Goal: Information Seeking & Learning: Learn about a topic

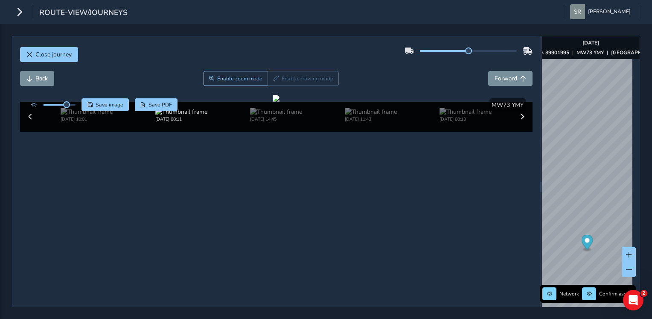
scroll to position [39, 0]
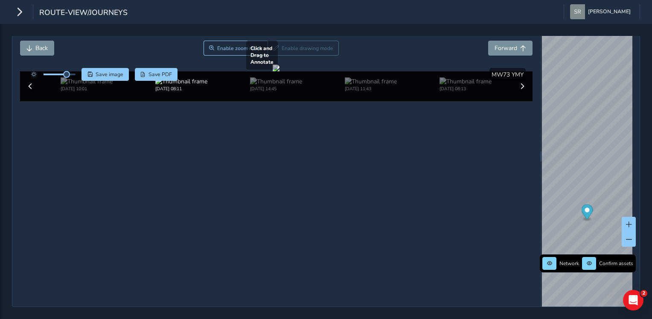
click at [280, 71] on div at bounding box center [276, 67] width 7 height 7
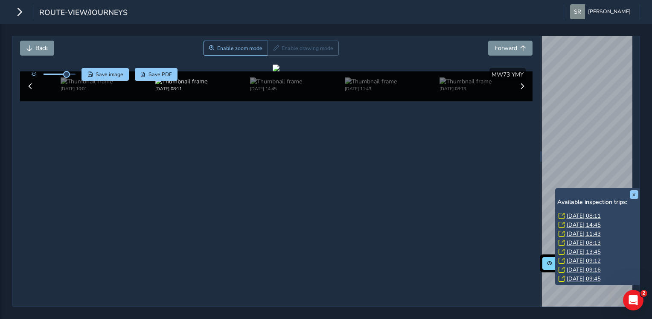
click at [571, 221] on link "[DATE] 14:45" at bounding box center [584, 225] width 34 height 8
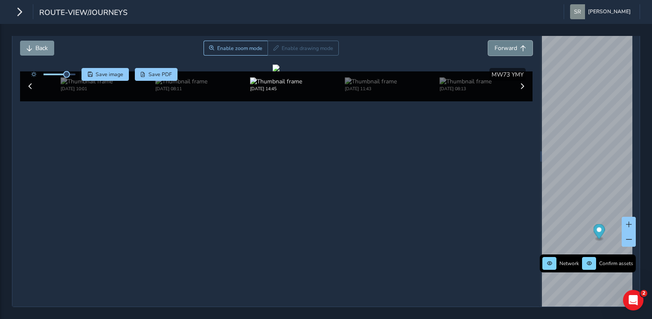
click at [500, 44] on span "Forward" at bounding box center [506, 48] width 23 height 8
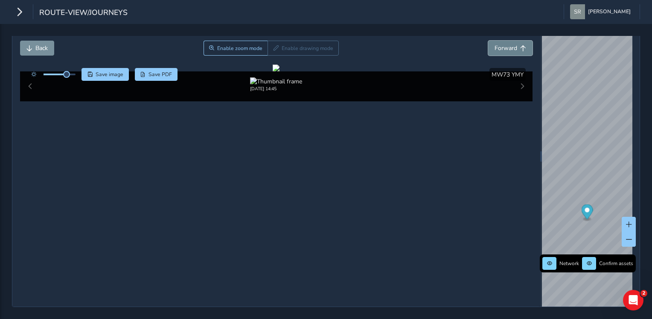
click at [500, 44] on span "Forward" at bounding box center [506, 48] width 23 height 8
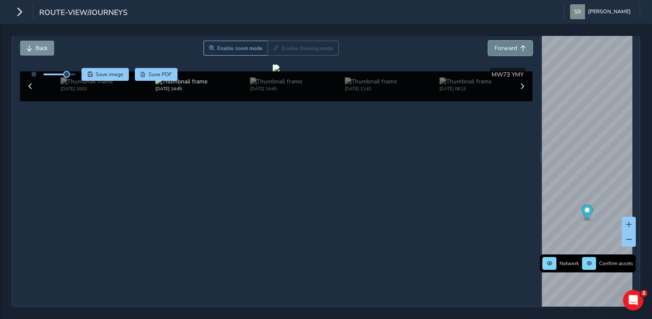
click at [500, 44] on span "Forward" at bounding box center [506, 48] width 23 height 8
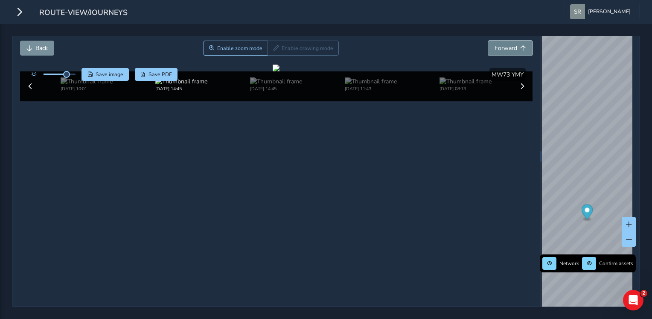
click at [500, 44] on span "Forward" at bounding box center [506, 48] width 23 height 8
click at [32, 44] on button "Back" at bounding box center [37, 48] width 34 height 15
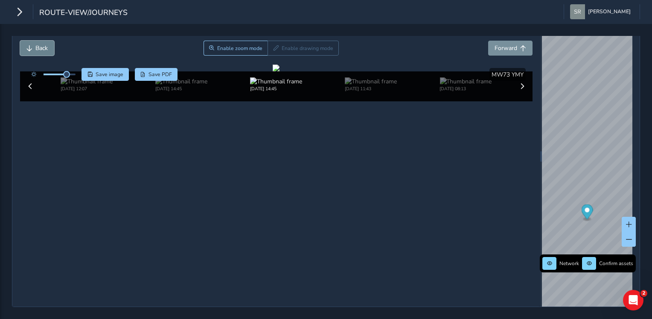
click at [32, 44] on button "Back" at bounding box center [37, 48] width 34 height 15
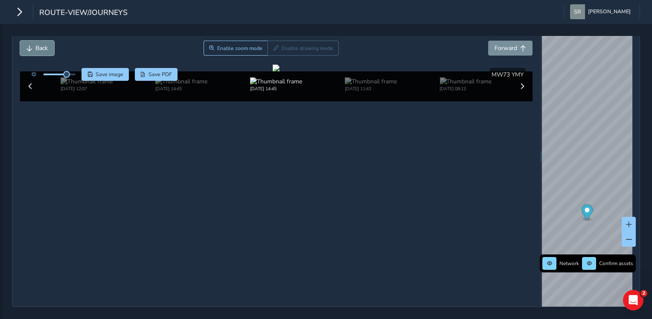
click at [32, 44] on button "Back" at bounding box center [37, 48] width 34 height 15
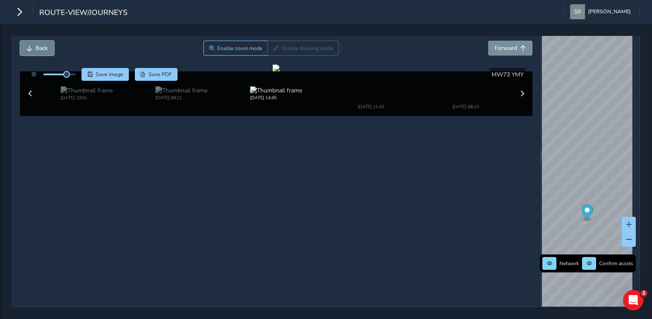
click at [32, 44] on button "Back" at bounding box center [37, 48] width 34 height 15
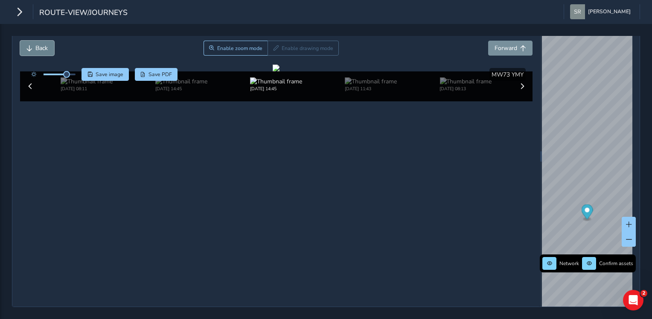
click at [32, 44] on button "Back" at bounding box center [37, 48] width 34 height 15
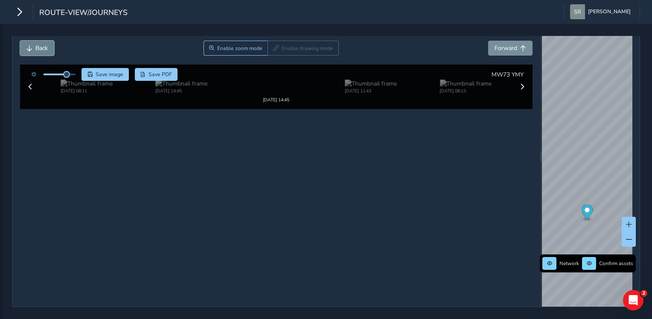
click at [32, 44] on button "Back" at bounding box center [37, 48] width 34 height 15
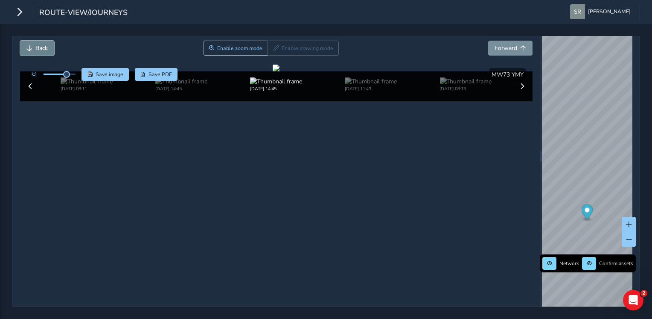
click at [32, 44] on button "Back" at bounding box center [37, 48] width 34 height 15
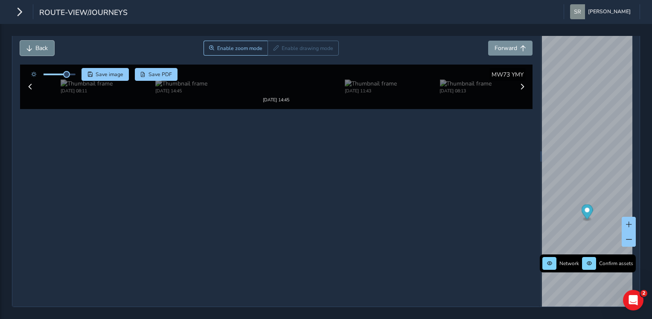
click at [32, 44] on button "Back" at bounding box center [37, 48] width 34 height 15
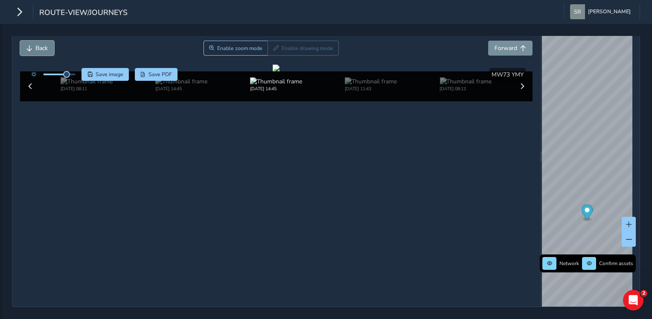
click at [32, 44] on button "Back" at bounding box center [37, 48] width 34 height 15
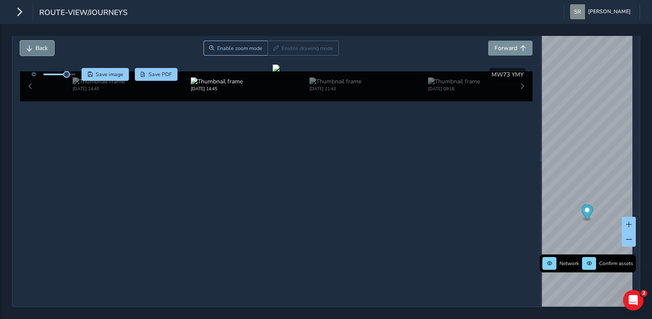
click at [32, 44] on button "Back" at bounding box center [37, 48] width 34 height 15
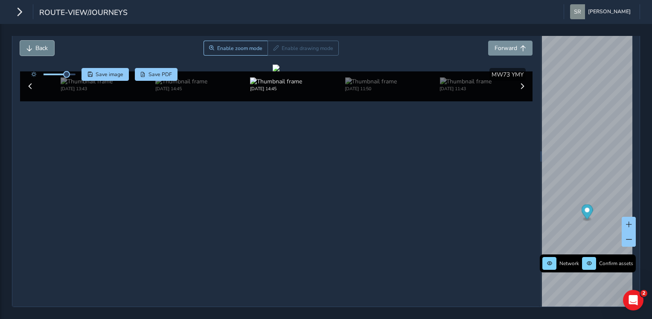
click at [32, 44] on button "Back" at bounding box center [37, 48] width 34 height 15
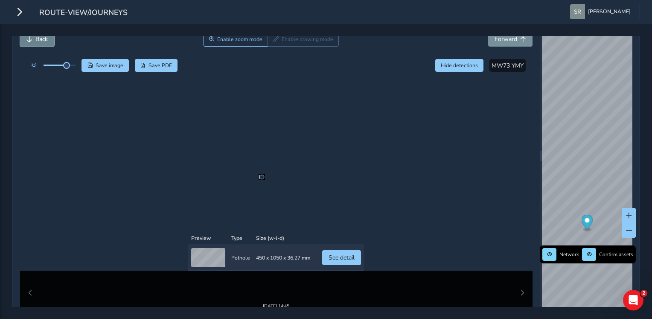
click at [32, 44] on button "Back" at bounding box center [37, 48] width 34 height 15
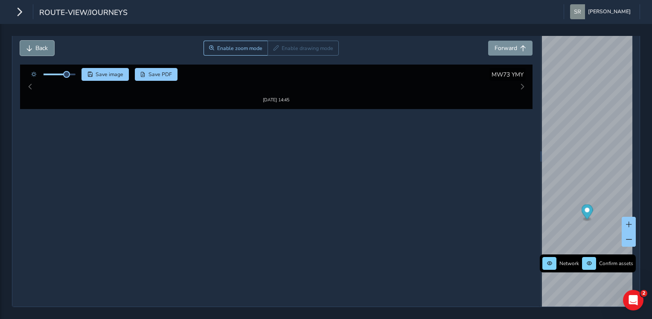
click at [32, 44] on button "Back" at bounding box center [37, 48] width 34 height 15
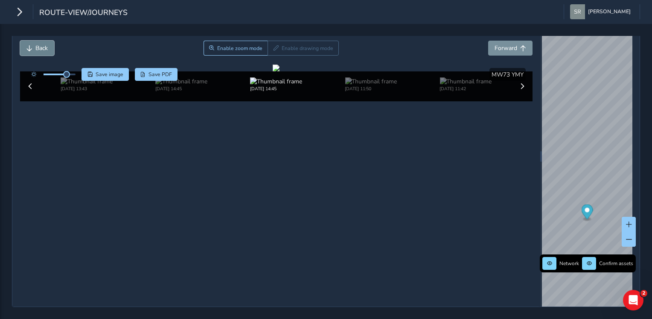
click at [32, 44] on button "Back" at bounding box center [37, 48] width 34 height 15
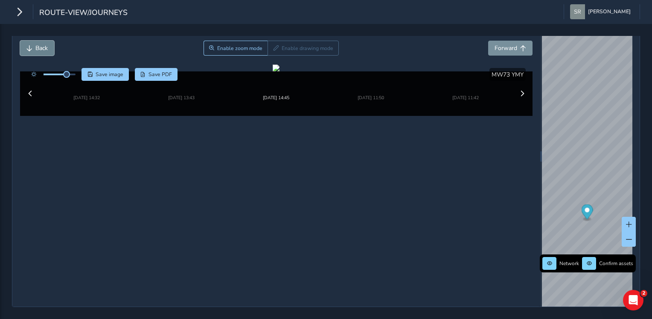
click at [32, 44] on button "Back" at bounding box center [37, 48] width 34 height 15
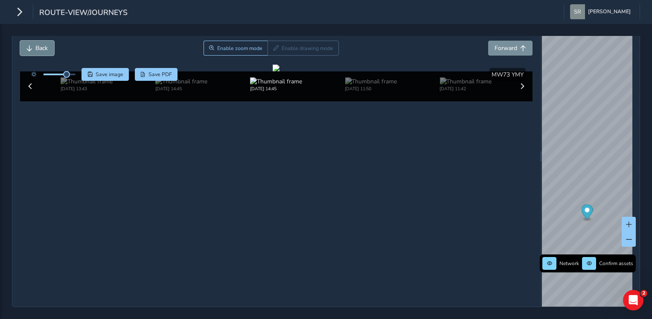
click at [32, 44] on button "Back" at bounding box center [37, 48] width 34 height 15
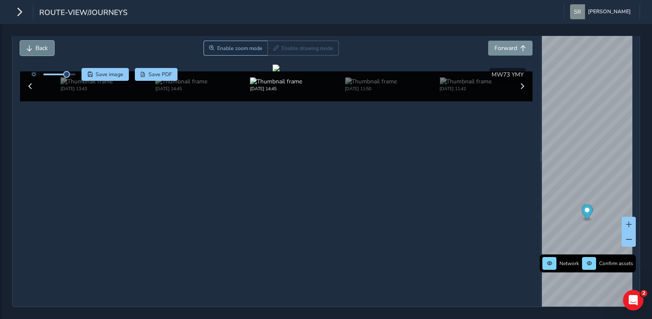
click at [32, 44] on button "Back" at bounding box center [37, 48] width 34 height 15
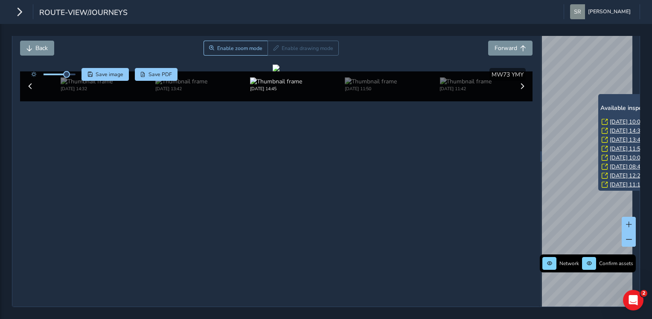
click at [613, 127] on link "[DATE] 14:32" at bounding box center [627, 131] width 34 height 8
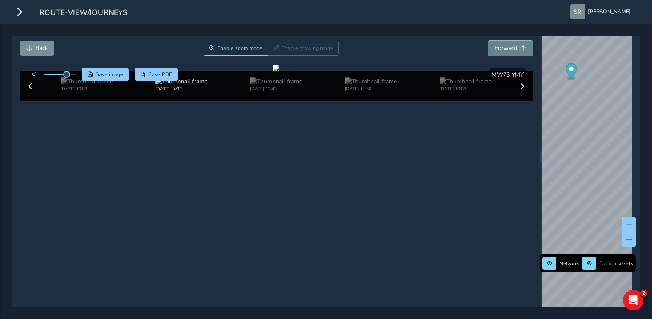
click at [511, 45] on button "Forward" at bounding box center [510, 48] width 44 height 15
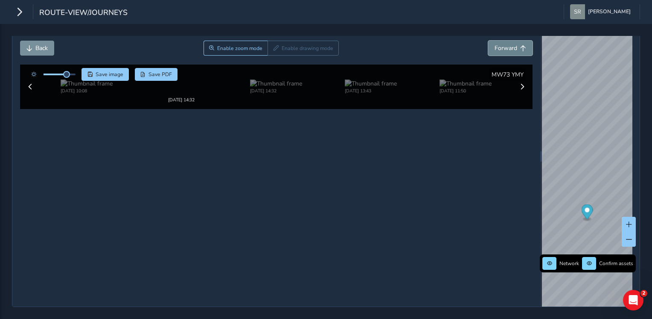
click at [511, 45] on button "Forward" at bounding box center [510, 48] width 44 height 15
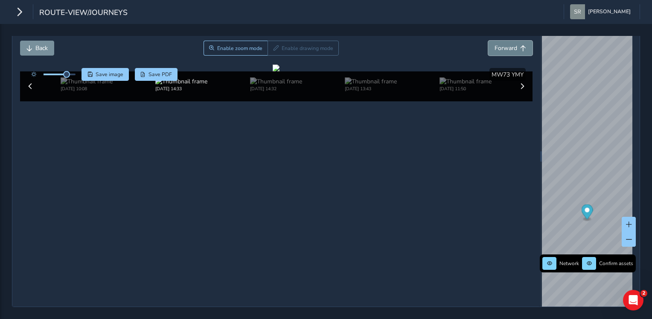
click at [511, 45] on button "Forward" at bounding box center [510, 48] width 44 height 15
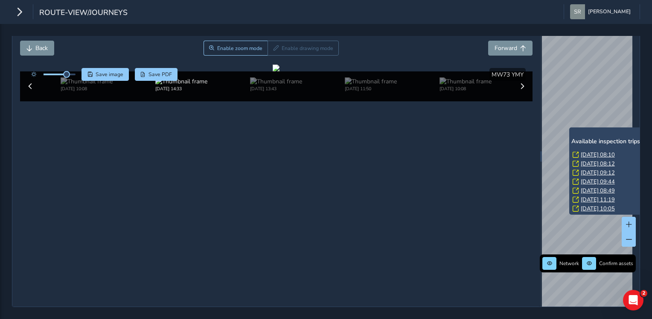
click at [588, 169] on link "[DATE] 09:12" at bounding box center [598, 173] width 34 height 8
click at [599, 178] on link "[DATE] 09:44" at bounding box center [598, 182] width 34 height 8
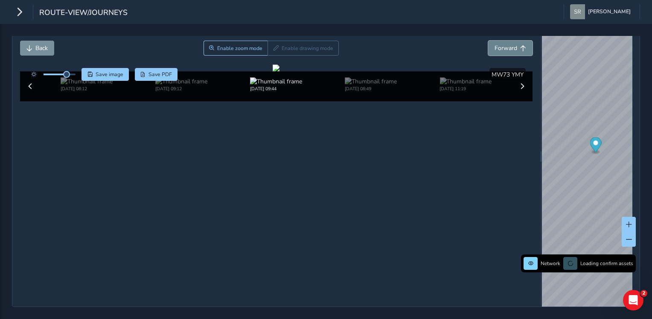
click at [495, 44] on span "Forward" at bounding box center [506, 48] width 23 height 8
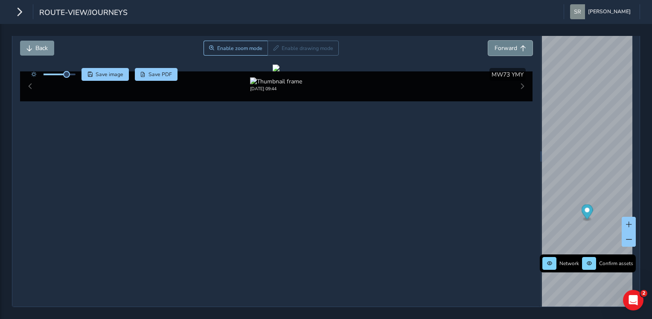
click at [495, 44] on span "Forward" at bounding box center [506, 48] width 23 height 8
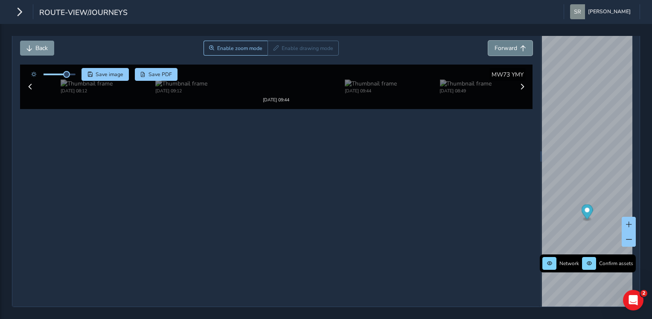
click at [495, 44] on span "Forward" at bounding box center [506, 48] width 23 height 8
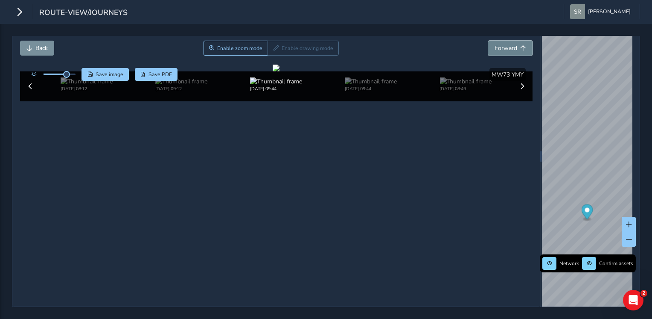
click at [495, 44] on span "Forward" at bounding box center [506, 48] width 23 height 8
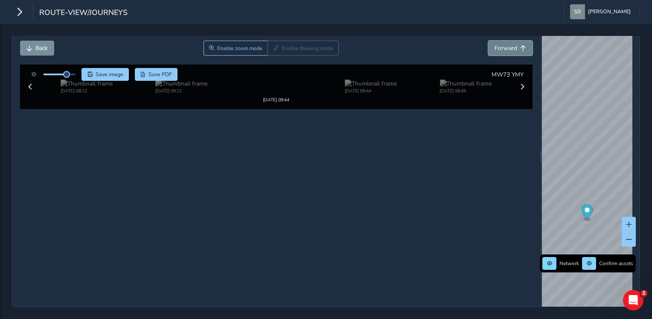
click at [495, 44] on span "Forward" at bounding box center [506, 48] width 23 height 8
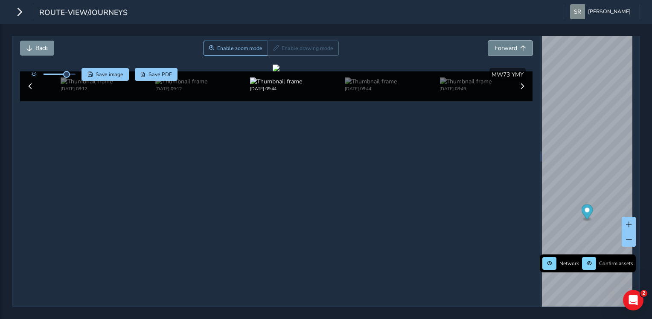
click at [495, 44] on span "Forward" at bounding box center [506, 48] width 23 height 8
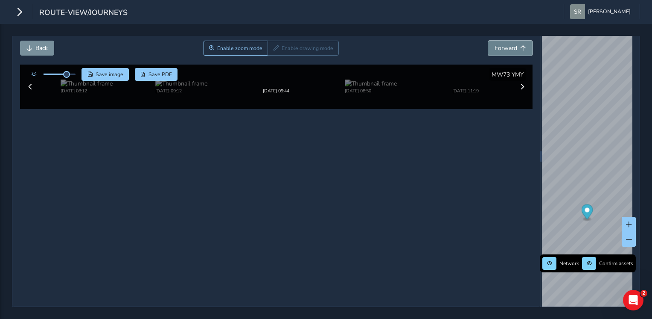
click at [495, 44] on span "Forward" at bounding box center [506, 48] width 23 height 8
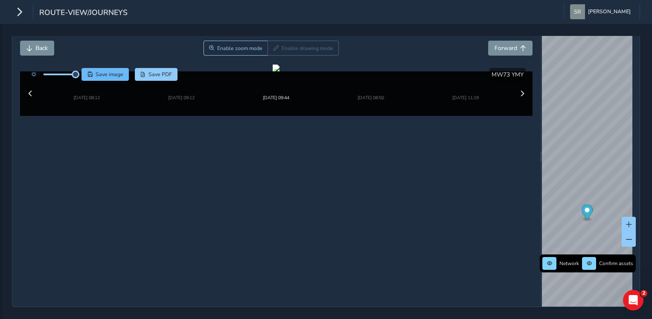
drag, startPoint x: 67, startPoint y: 65, endPoint x: 111, endPoint y: 68, distance: 43.7
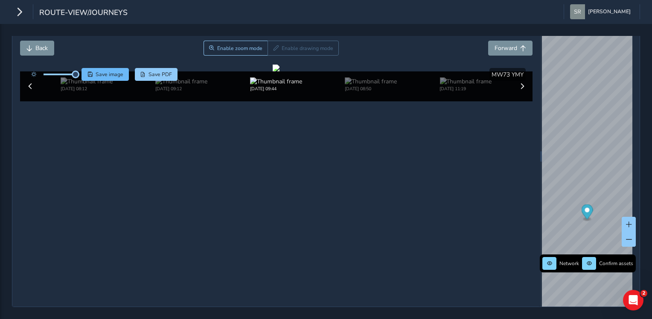
click at [111, 68] on div "Save image Save PDF" at bounding box center [102, 74] width 151 height 13
click at [514, 41] on button "Forward" at bounding box center [510, 48] width 44 height 15
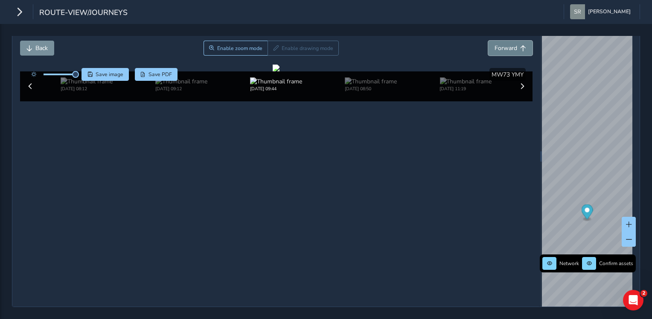
click at [514, 41] on button "Forward" at bounding box center [510, 48] width 44 height 15
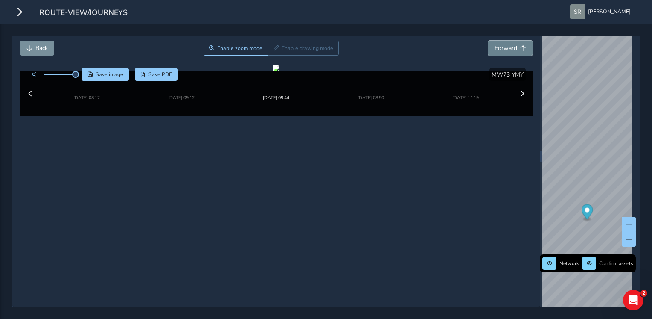
click at [514, 41] on button "Forward" at bounding box center [510, 48] width 44 height 15
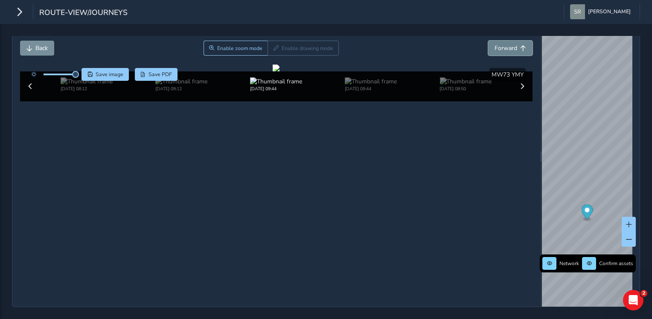
click at [514, 41] on button "Forward" at bounding box center [510, 48] width 44 height 15
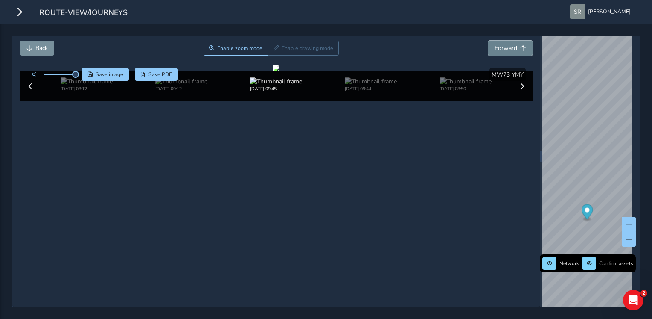
click at [514, 41] on button "Forward" at bounding box center [510, 48] width 44 height 15
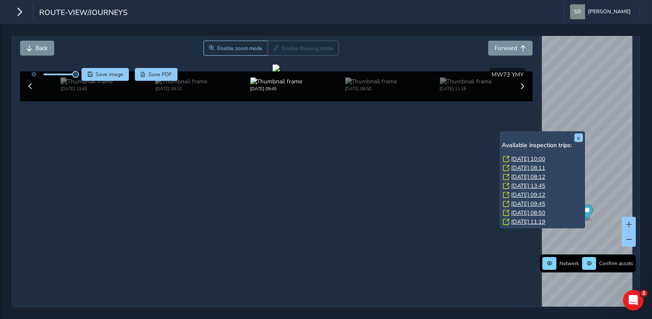
click at [534, 200] on link "[DATE] 09:45" at bounding box center [529, 204] width 34 height 8
click at [535, 209] on link "[DATE] 08:50" at bounding box center [529, 213] width 34 height 8
click at [516, 218] on link "[DATE] 11:19" at bounding box center [529, 222] width 34 height 8
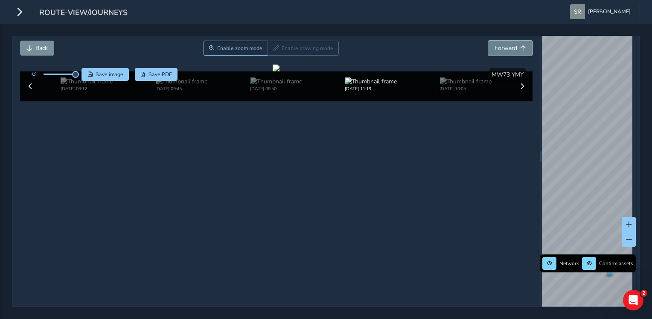
click at [488, 41] on button "Forward" at bounding box center [510, 48] width 44 height 15
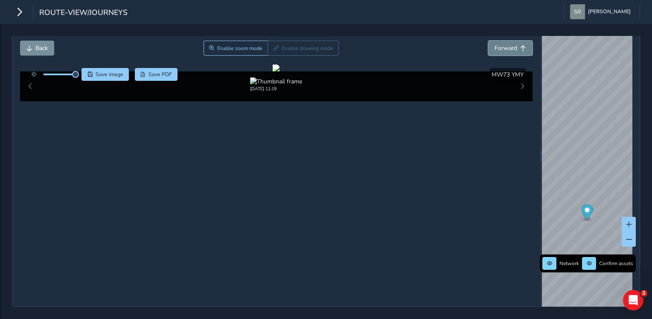
click at [488, 41] on button "Forward" at bounding box center [510, 48] width 44 height 15
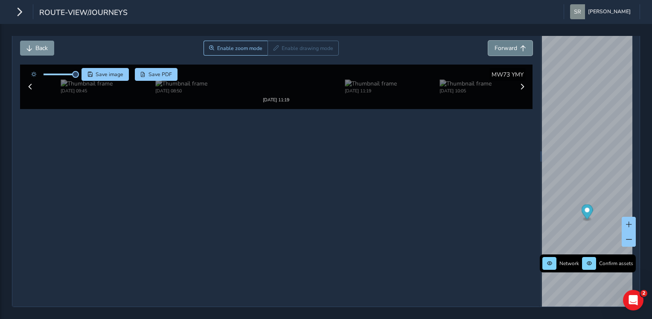
click at [488, 41] on button "Forward" at bounding box center [510, 48] width 44 height 15
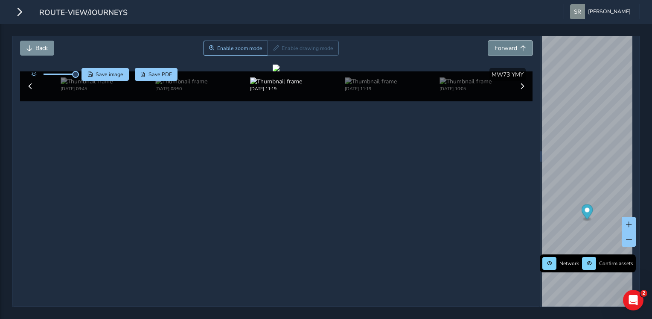
click at [488, 41] on button "Forward" at bounding box center [510, 48] width 44 height 15
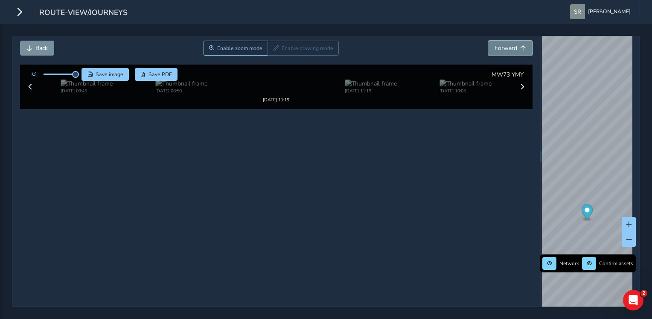
click at [488, 41] on button "Forward" at bounding box center [510, 48] width 44 height 15
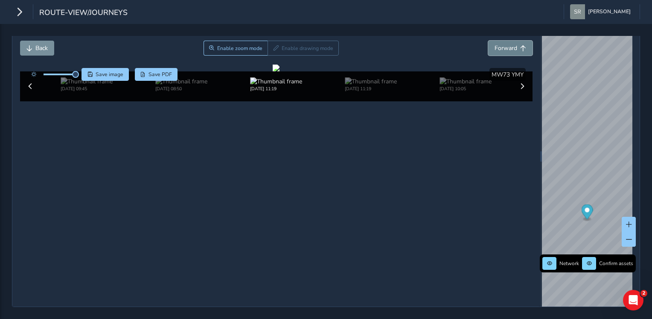
click at [488, 41] on button "Forward" at bounding box center [510, 48] width 44 height 15
click at [34, 42] on button "Back" at bounding box center [37, 48] width 34 height 15
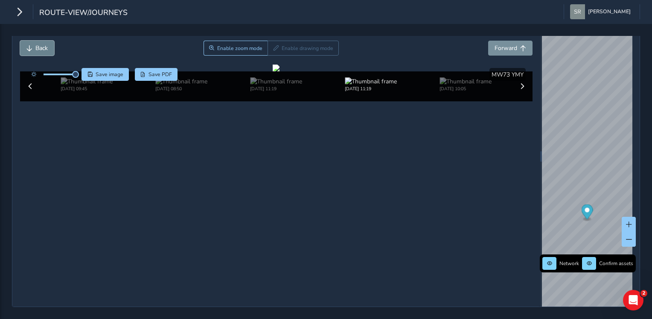
click at [34, 42] on button "Back" at bounding box center [37, 48] width 34 height 15
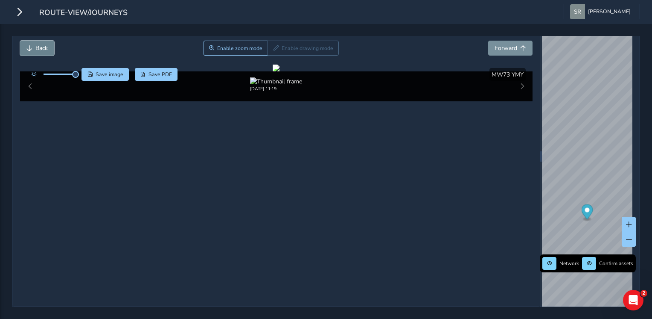
click at [34, 42] on button "Back" at bounding box center [37, 48] width 34 height 15
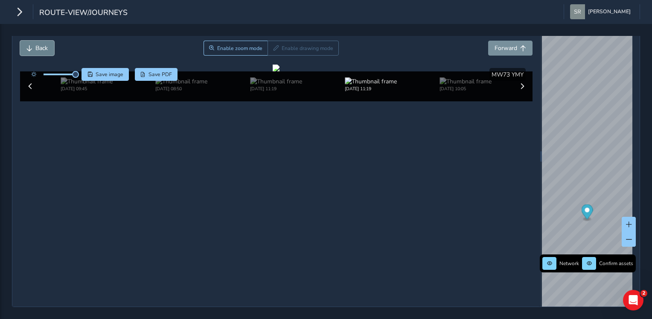
click at [34, 42] on button "Back" at bounding box center [37, 48] width 34 height 15
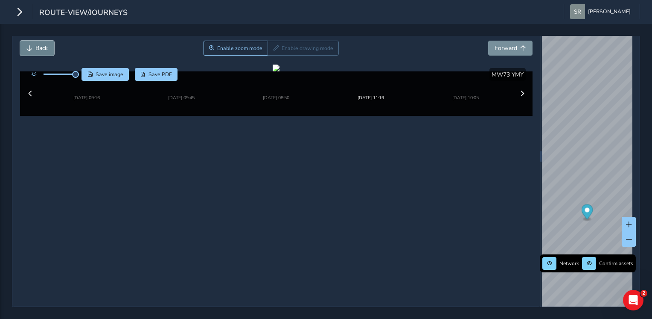
click at [34, 42] on button "Back" at bounding box center [37, 48] width 34 height 15
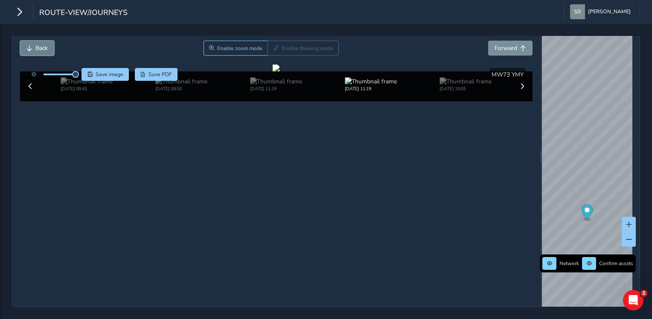
click at [34, 42] on button "Back" at bounding box center [37, 48] width 34 height 15
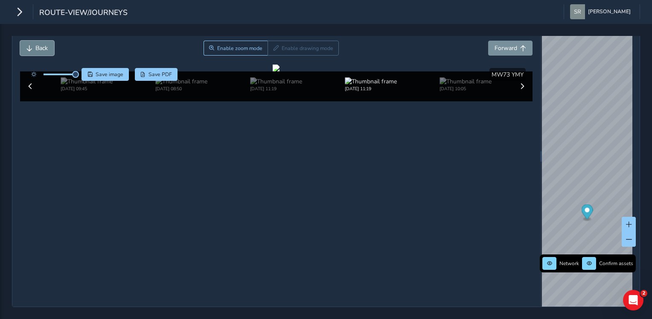
click at [34, 42] on button "Back" at bounding box center [37, 48] width 34 height 15
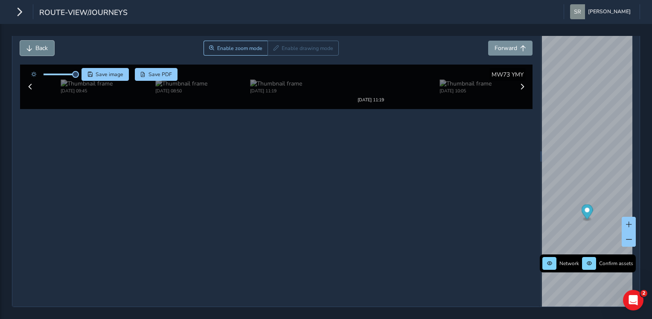
click at [34, 42] on button "Back" at bounding box center [37, 48] width 34 height 15
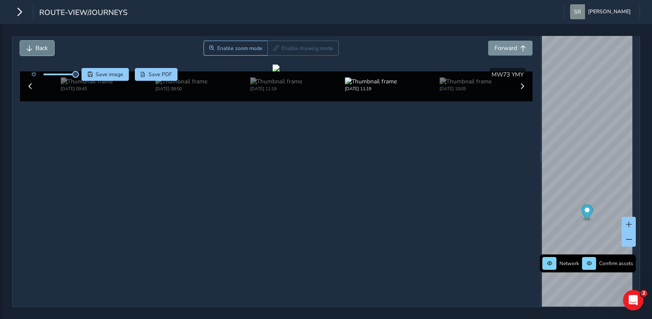
click at [34, 42] on button "Back" at bounding box center [37, 48] width 34 height 15
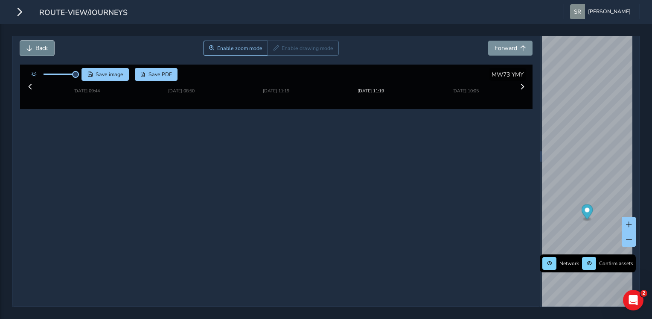
click at [34, 42] on button "Back" at bounding box center [37, 48] width 34 height 15
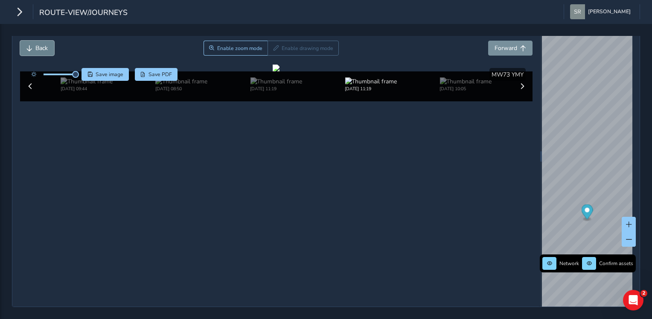
click at [34, 42] on button "Back" at bounding box center [37, 48] width 34 height 15
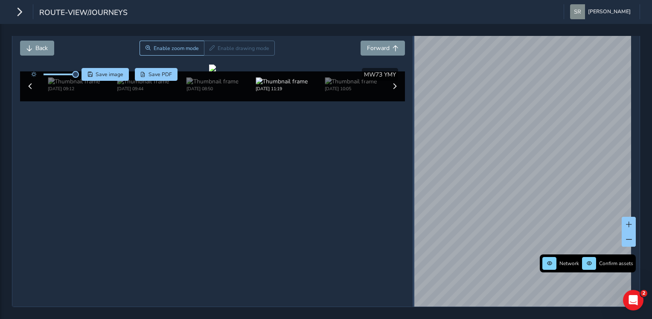
drag, startPoint x: 535, startPoint y: 194, endPoint x: 408, endPoint y: 205, distance: 126.9
click at [408, 205] on div "Close journey Back Enable zoom mode Enable drawing mode Forward Click and Drag …" at bounding box center [326, 156] width 629 height 301
click at [18, 9] on icon "button" at bounding box center [19, 11] width 9 height 15
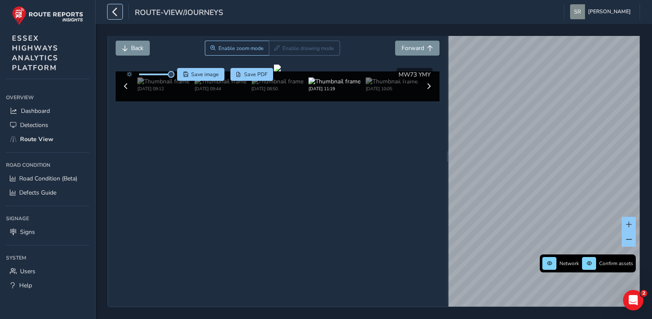
scroll to position [30, 0]
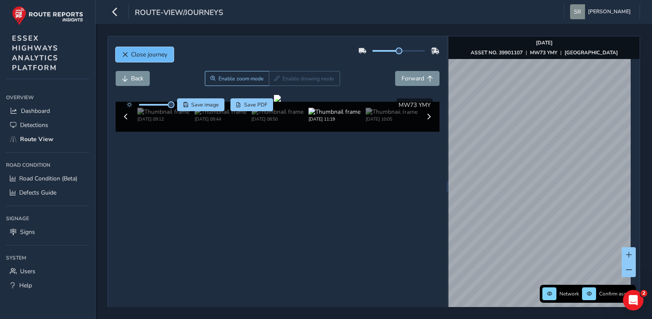
click at [155, 54] on span "Close journey" at bounding box center [149, 54] width 36 height 8
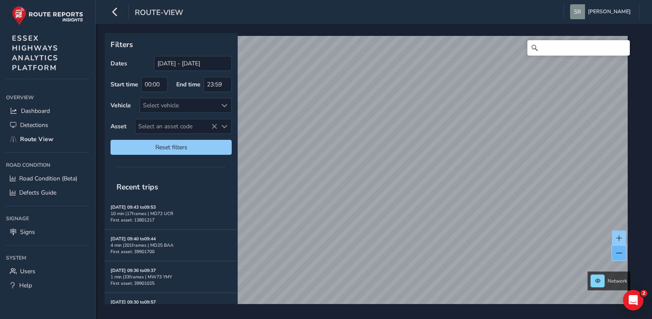
click at [622, 256] on button at bounding box center [619, 252] width 14 height 15
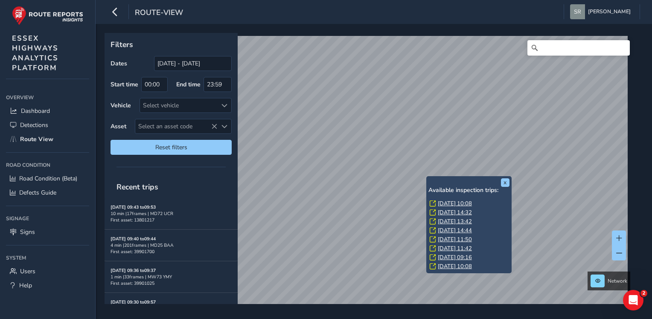
click at [461, 236] on link "[DATE] 11:50" at bounding box center [455, 239] width 34 height 8
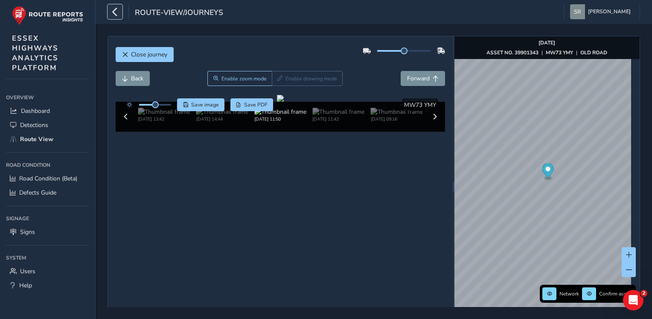
click at [114, 9] on icon "button" at bounding box center [115, 11] width 9 height 15
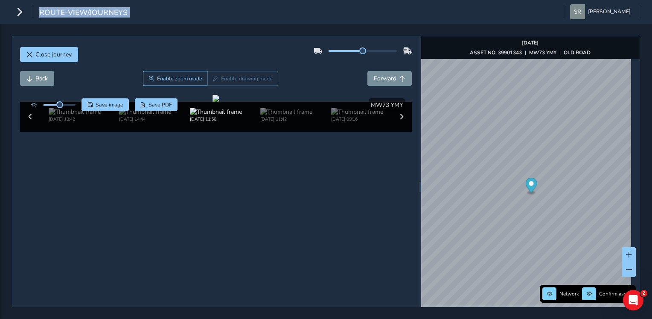
click at [514, 181] on div "Close journey Back Enable zoom mode Enable drawing mode Forward Click and Drag …" at bounding box center [326, 186] width 629 height 301
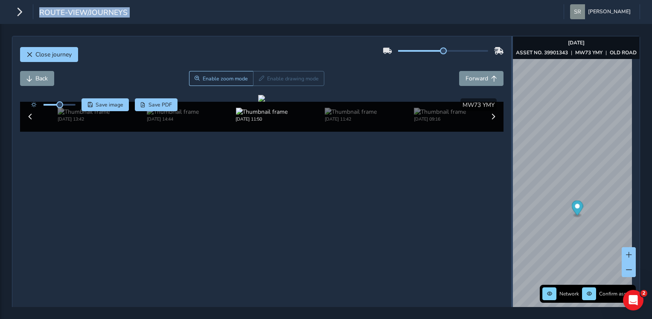
drag, startPoint x: 415, startPoint y: 200, endPoint x: 484, endPoint y: 191, distance: 69.3
click at [512, 187] on div at bounding box center [513, 186] width 2 height 300
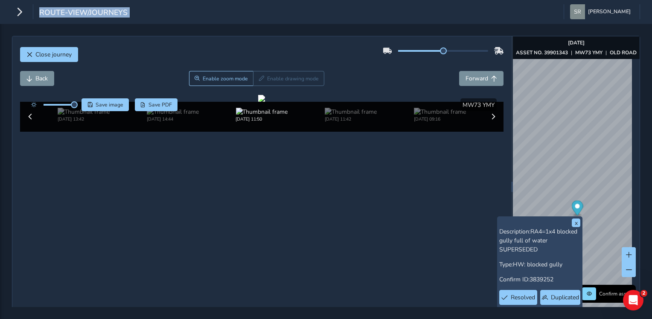
click at [74, 103] on span at bounding box center [74, 104] width 7 height 7
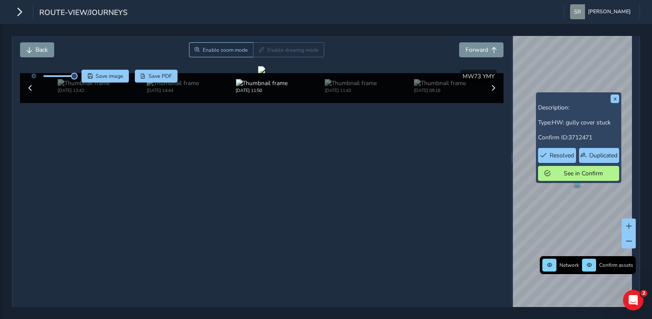
scroll to position [31, 0]
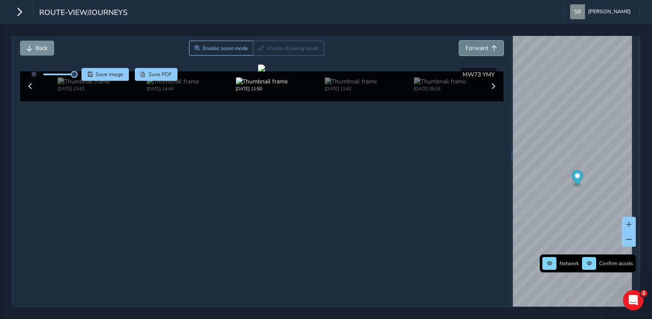
click at [479, 49] on span "Forward" at bounding box center [477, 48] width 23 height 8
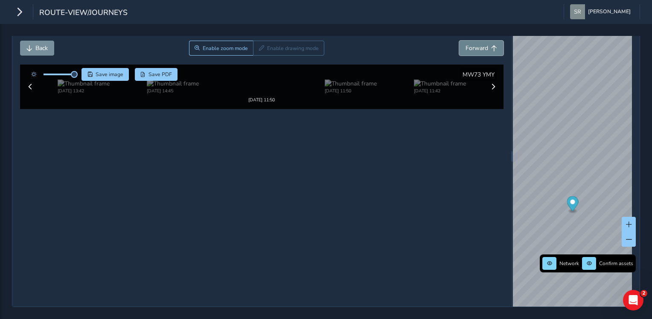
click at [479, 49] on span "Forward" at bounding box center [477, 48] width 23 height 8
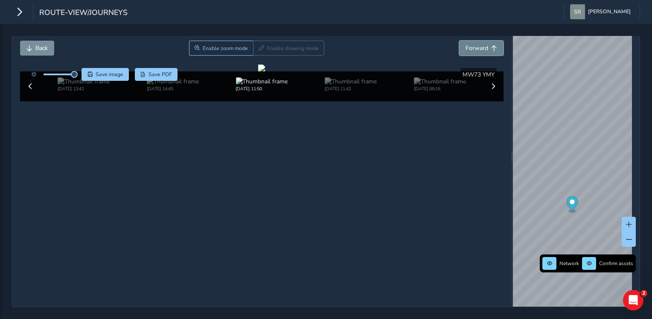
click at [479, 49] on span "Forward" at bounding box center [477, 48] width 23 height 8
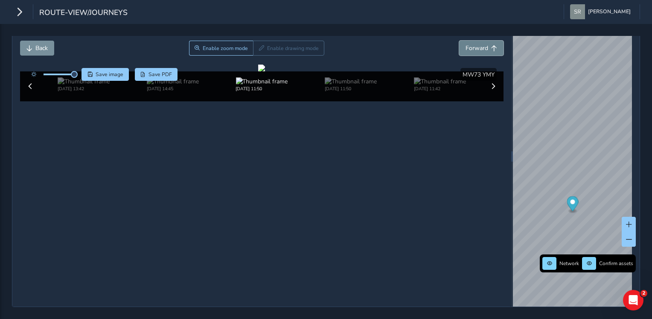
click at [479, 49] on span "Forward" at bounding box center [477, 48] width 23 height 8
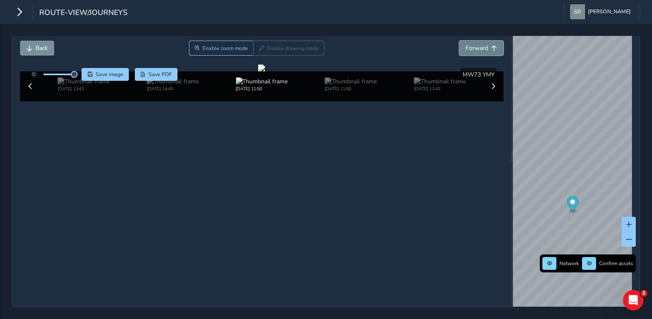
click at [479, 49] on span "Forward" at bounding box center [477, 48] width 23 height 8
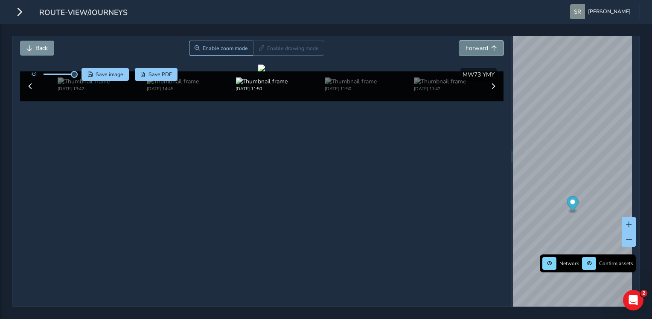
click at [479, 49] on span "Forward" at bounding box center [477, 48] width 23 height 8
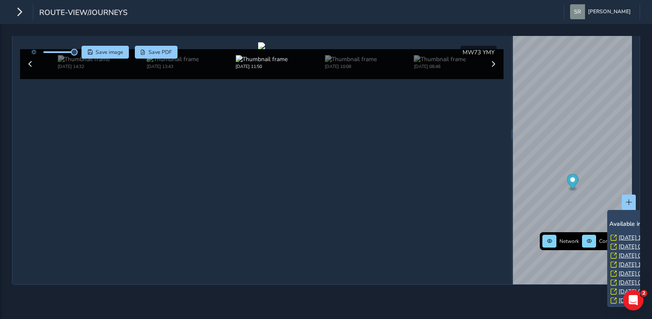
click at [624, 287] on link "[DATE] 08:50" at bounding box center [636, 291] width 34 height 8
click at [626, 296] on link "[DATE] 11:19" at bounding box center [636, 300] width 34 height 8
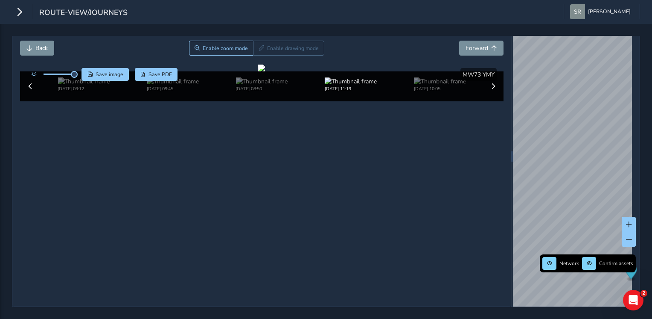
scroll to position [33, 0]
click at [476, 36] on div "Close journey" at bounding box center [262, 27] width 484 height 27
click at [477, 45] on span "Forward" at bounding box center [477, 48] width 23 height 8
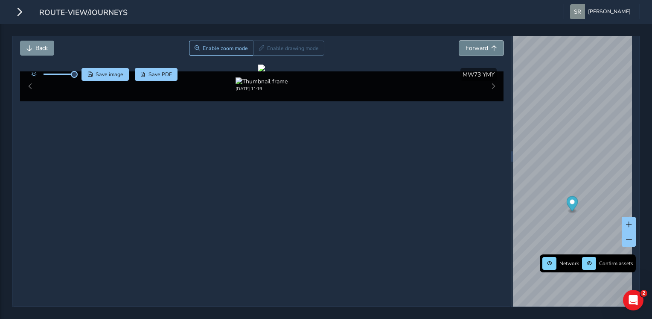
click at [477, 45] on span "Forward" at bounding box center [477, 48] width 23 height 8
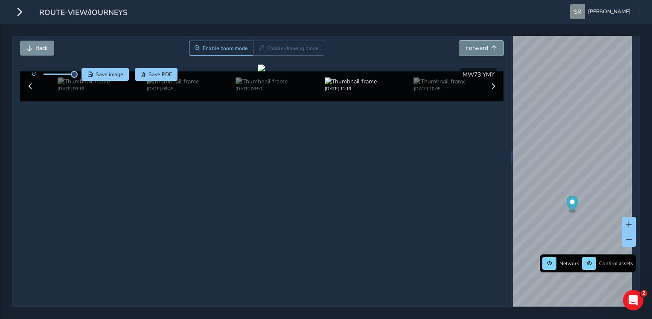
click at [477, 45] on span "Forward" at bounding box center [477, 48] width 23 height 8
click at [32, 45] on span "Back" at bounding box center [29, 48] width 6 height 6
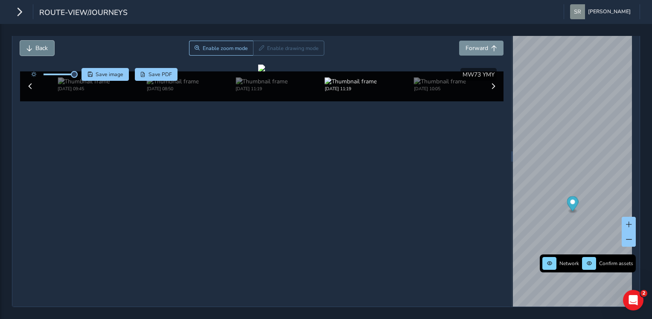
click at [32, 45] on span "Back" at bounding box center [29, 48] width 6 height 6
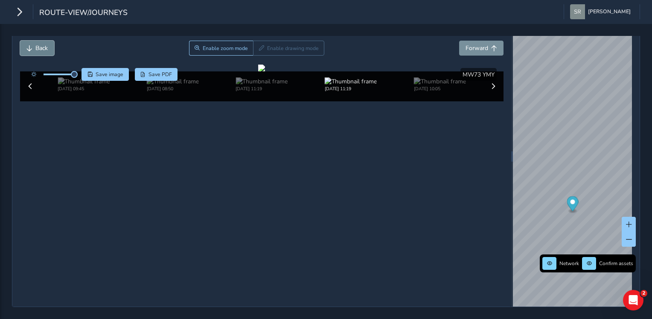
click at [32, 45] on span "Back" at bounding box center [29, 48] width 6 height 6
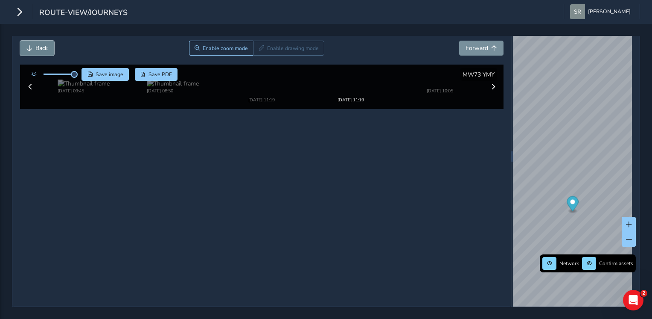
click at [32, 45] on span "Back" at bounding box center [29, 48] width 6 height 6
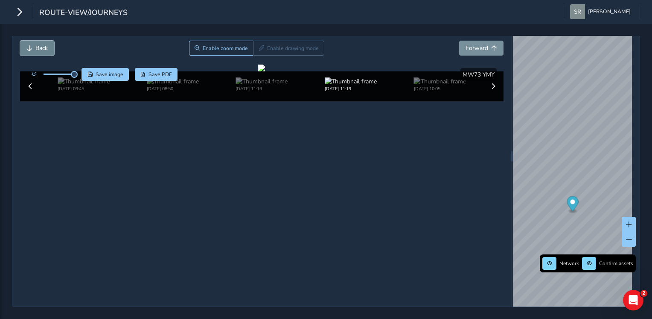
click at [32, 45] on span "Back" at bounding box center [29, 48] width 6 height 6
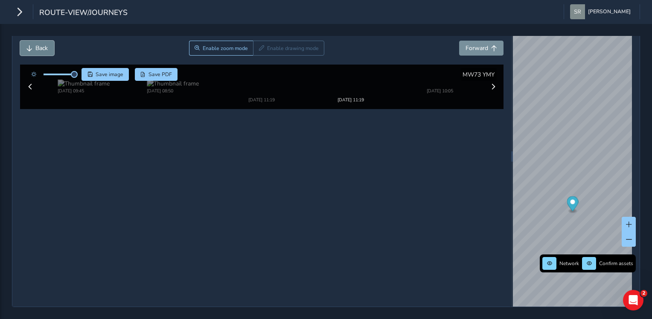
click at [32, 45] on span "Back" at bounding box center [29, 48] width 6 height 6
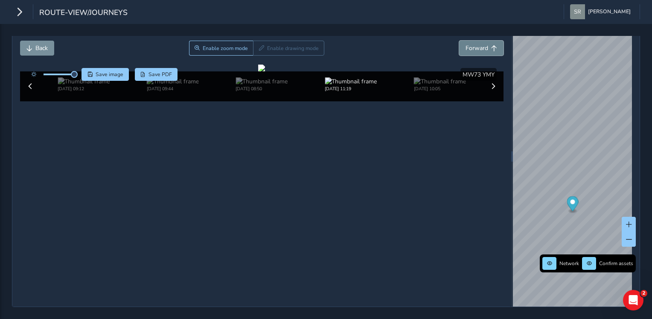
click at [484, 42] on button "Forward" at bounding box center [481, 48] width 44 height 15
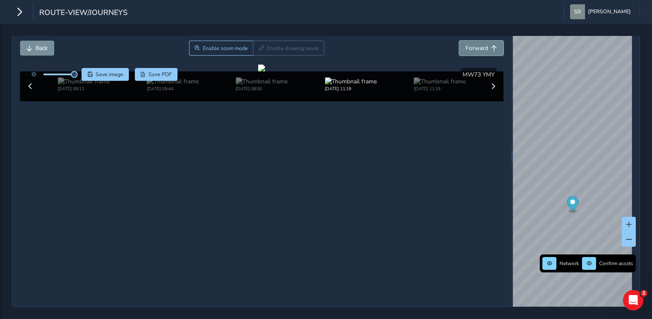
click at [484, 42] on button "Forward" at bounding box center [481, 48] width 44 height 15
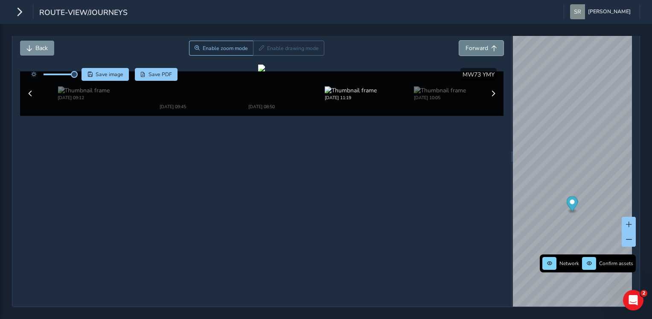
click at [484, 44] on button "Forward" at bounding box center [481, 48] width 44 height 15
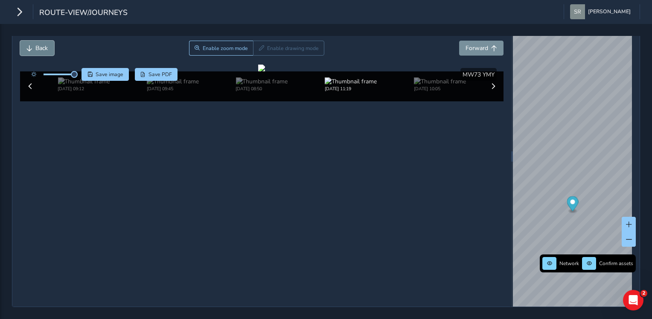
click at [42, 44] on span "Back" at bounding box center [41, 48] width 12 height 8
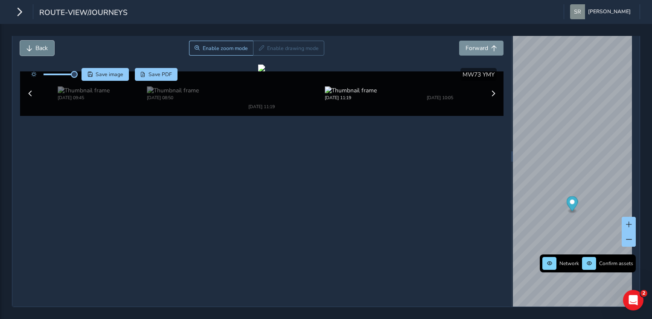
click at [42, 44] on span "Back" at bounding box center [41, 48] width 12 height 8
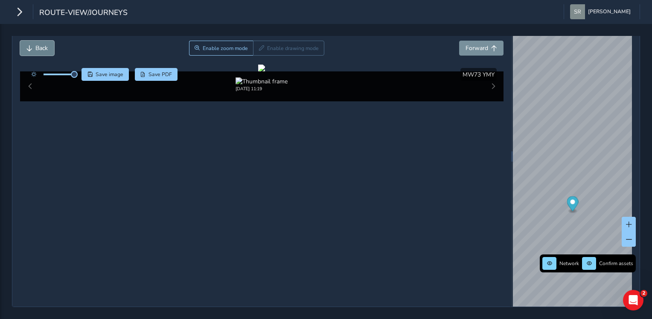
click at [42, 44] on span "Back" at bounding box center [41, 48] width 12 height 8
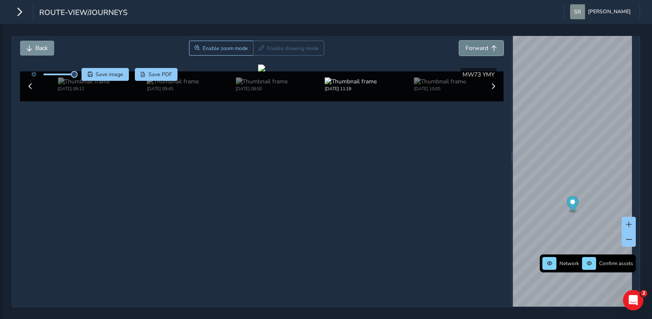
click at [477, 44] on span "Forward" at bounding box center [477, 48] width 23 height 8
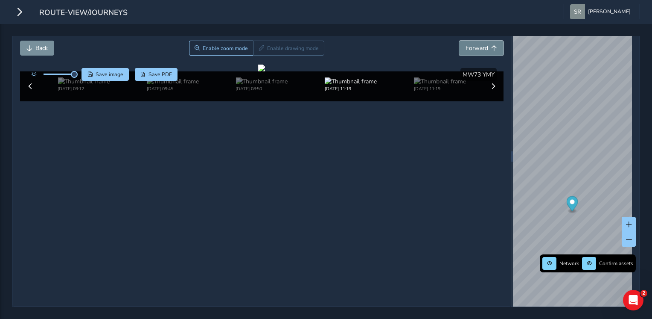
click at [477, 44] on span "Forward" at bounding box center [477, 48] width 23 height 8
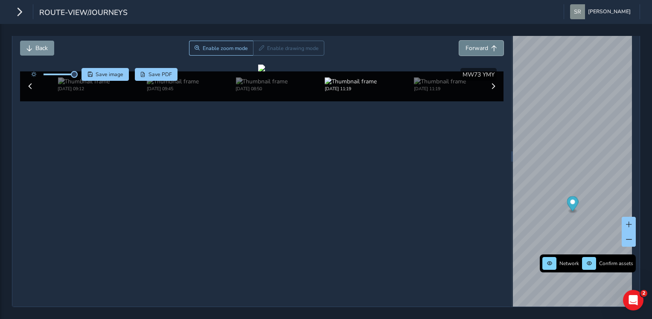
click at [477, 44] on span "Forward" at bounding box center [477, 48] width 23 height 8
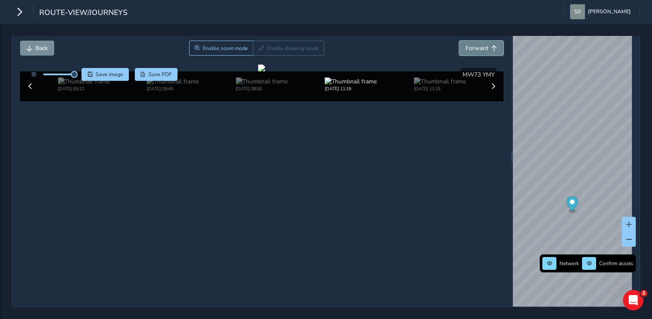
click at [477, 44] on span "Forward" at bounding box center [477, 48] width 23 height 8
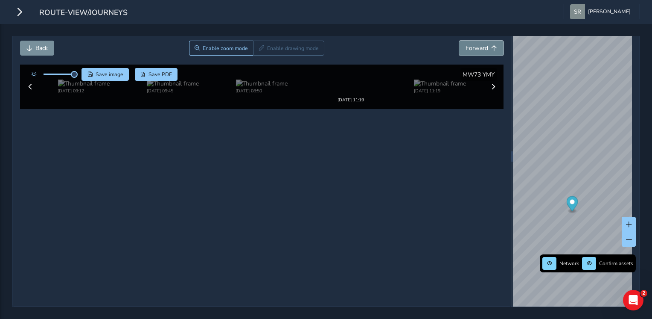
click at [477, 44] on span "Forward" at bounding box center [477, 48] width 23 height 8
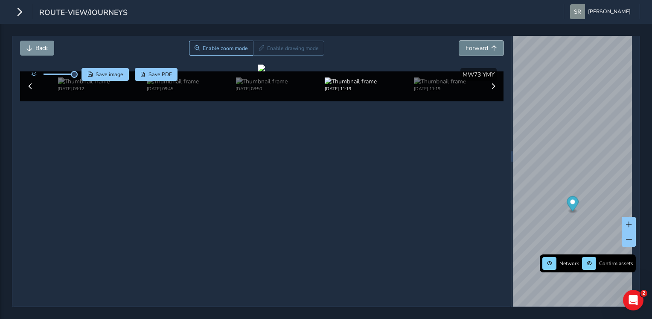
click at [477, 44] on span "Forward" at bounding box center [477, 48] width 23 height 8
click at [36, 48] on span "Back" at bounding box center [41, 48] width 12 height 8
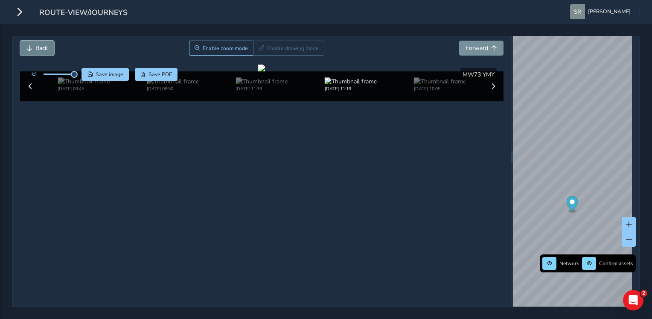
click at [36, 48] on span "Back" at bounding box center [41, 48] width 12 height 8
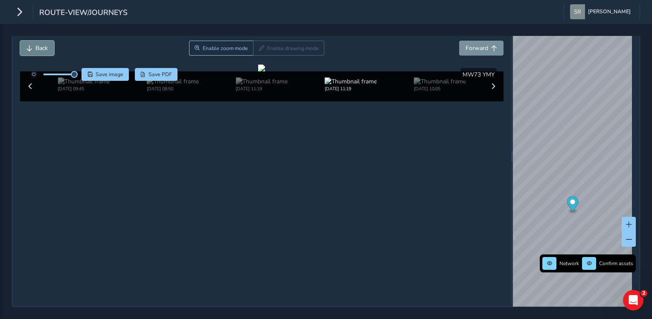
click at [36, 48] on span "Back" at bounding box center [41, 48] width 12 height 8
